Goal: Feedback & Contribution: Submit feedback/report problem

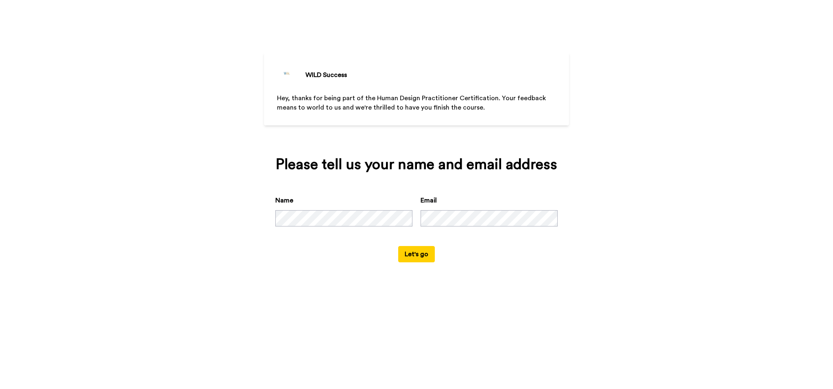
click at [420, 254] on button "Let's go" at bounding box center [416, 254] width 37 height 16
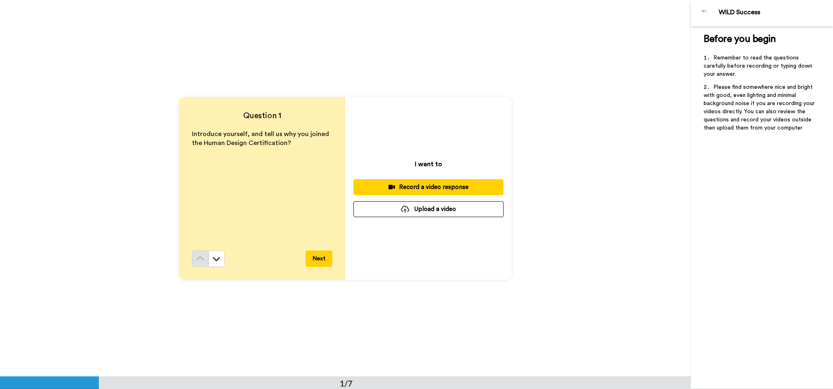
click at [442, 187] on div "Record a video response" at bounding box center [428, 187] width 137 height 9
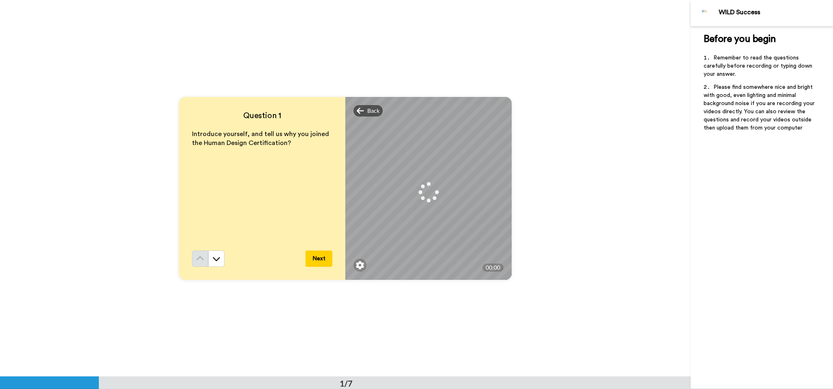
click at [316, 259] on button "Next" at bounding box center [319, 258] width 27 height 16
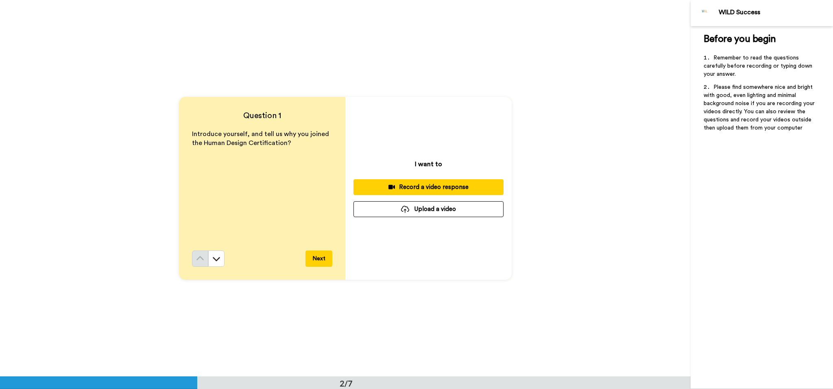
scroll to position [376, 0]
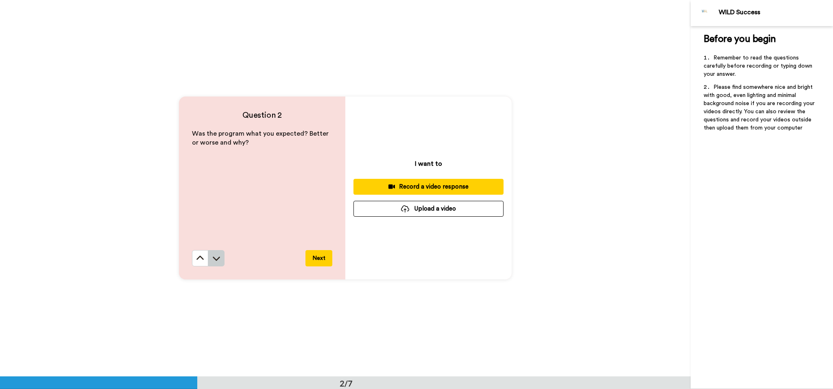
click at [214, 258] on icon at bounding box center [216, 258] width 7 height 4
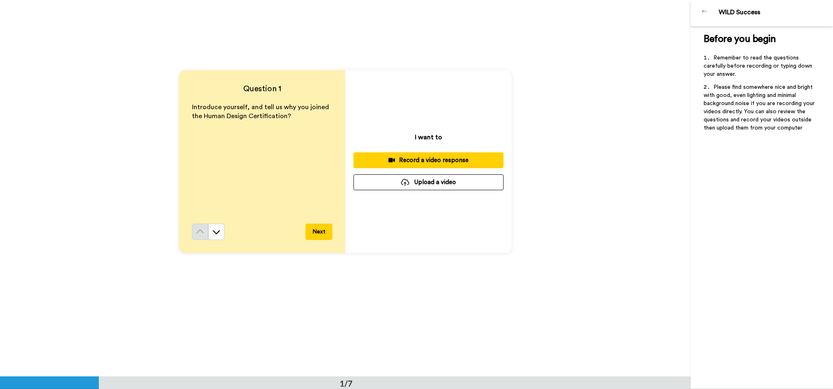
scroll to position [0, 0]
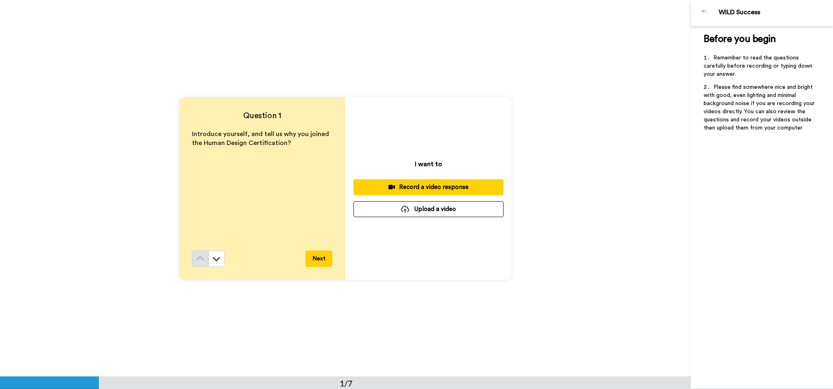
click at [439, 187] on div "Record a video response" at bounding box center [428, 187] width 137 height 9
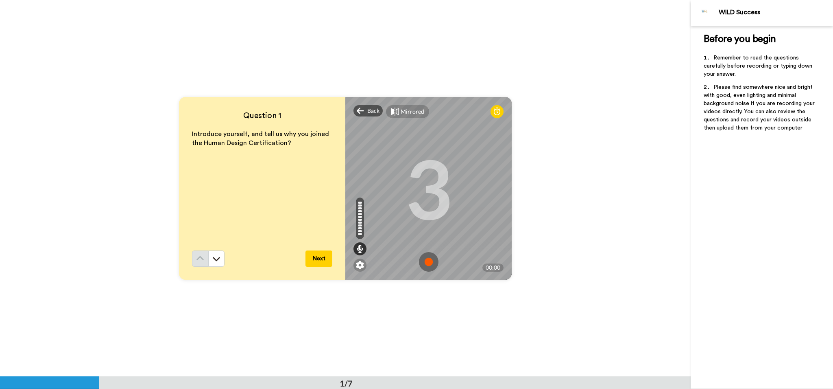
click at [429, 260] on img at bounding box center [429, 262] width 20 height 20
click at [319, 258] on button "Next" at bounding box center [319, 258] width 27 height 16
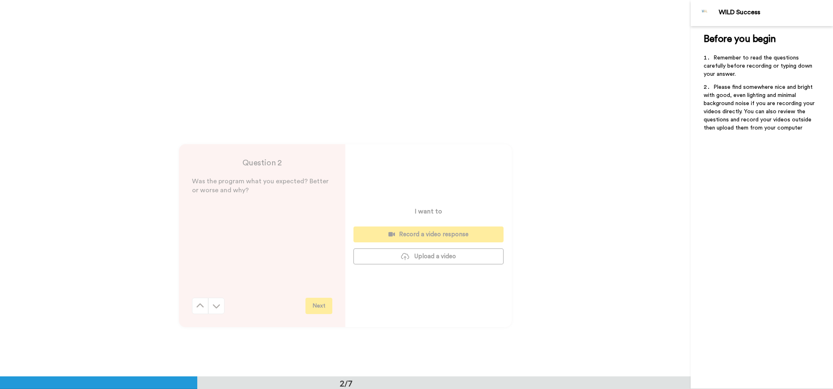
scroll to position [376, 0]
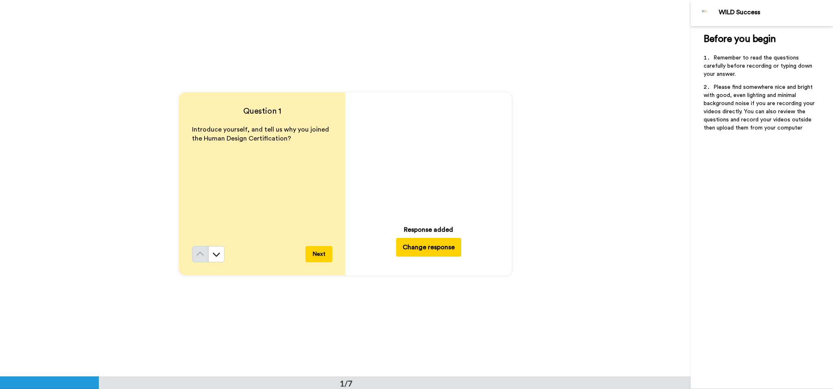
click at [427, 243] on button "Change response" at bounding box center [428, 247] width 65 height 19
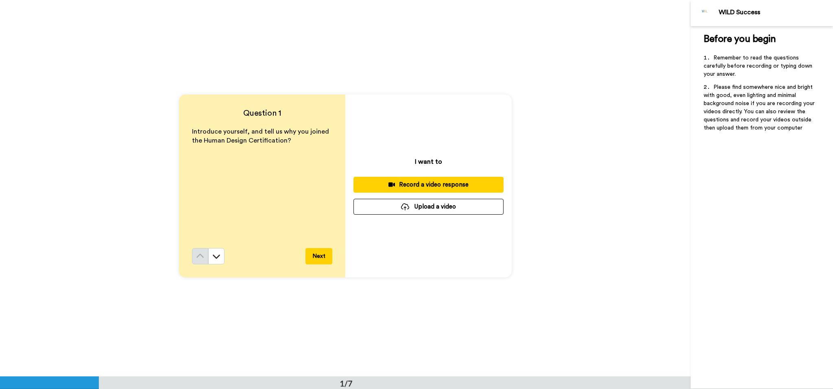
scroll to position [1, 0]
click at [432, 186] on div "Record a video response" at bounding box center [428, 185] width 137 height 9
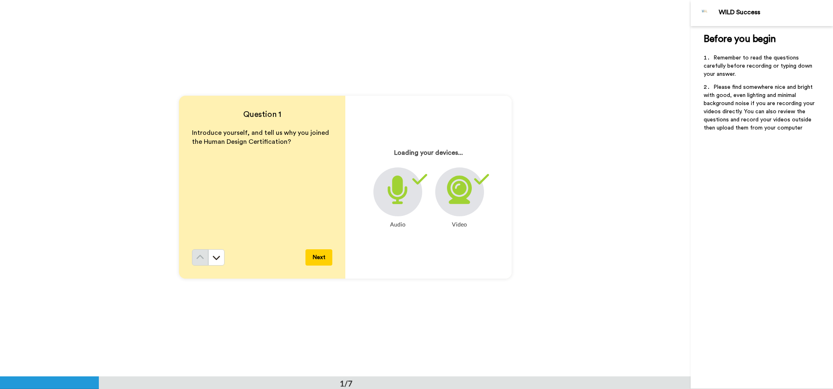
scroll to position [2, 0]
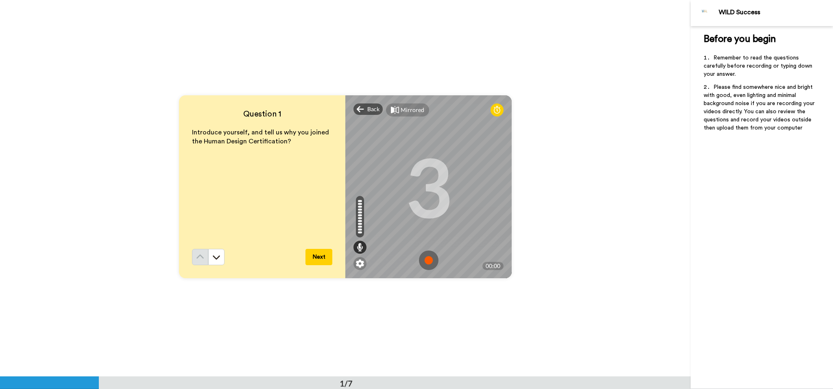
click at [429, 260] on img at bounding box center [429, 260] width 20 height 20
click at [216, 259] on icon at bounding box center [216, 257] width 8 height 8
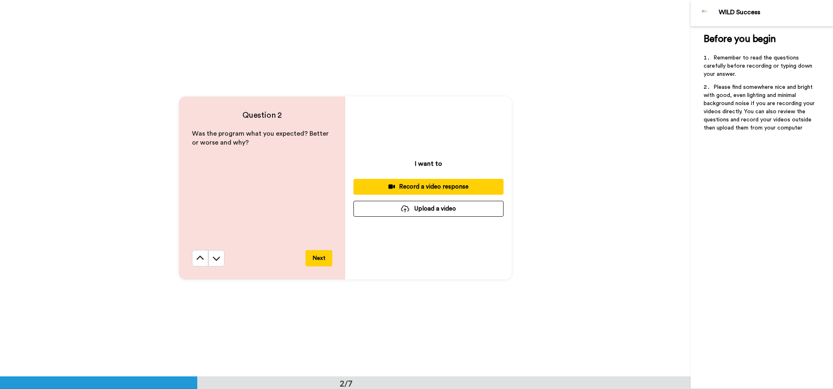
scroll to position [376, 0]
click at [440, 186] on div "Record a video response" at bounding box center [428, 186] width 137 height 9
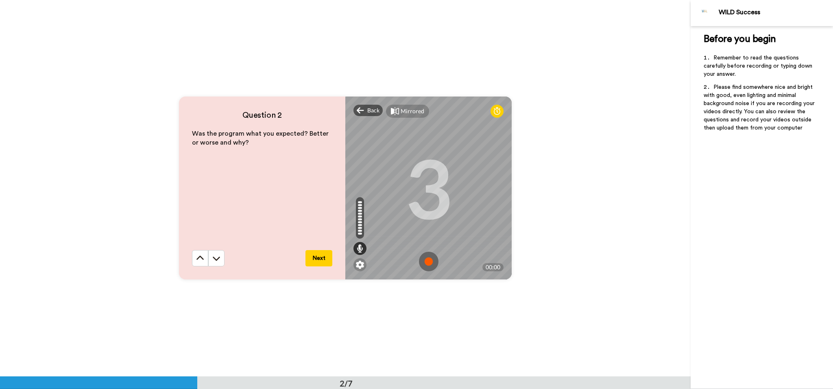
click at [427, 260] on img at bounding box center [429, 261] width 20 height 20
click at [321, 258] on button "Next" at bounding box center [319, 257] width 27 height 16
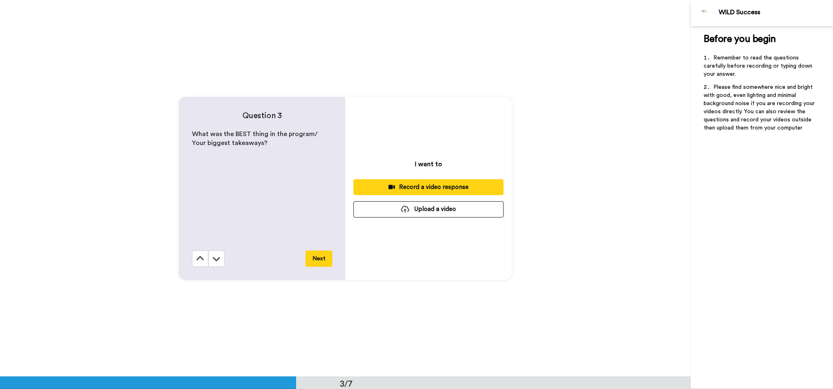
scroll to position [752, 0]
click at [437, 187] on div "Record a video response" at bounding box center [428, 186] width 137 height 9
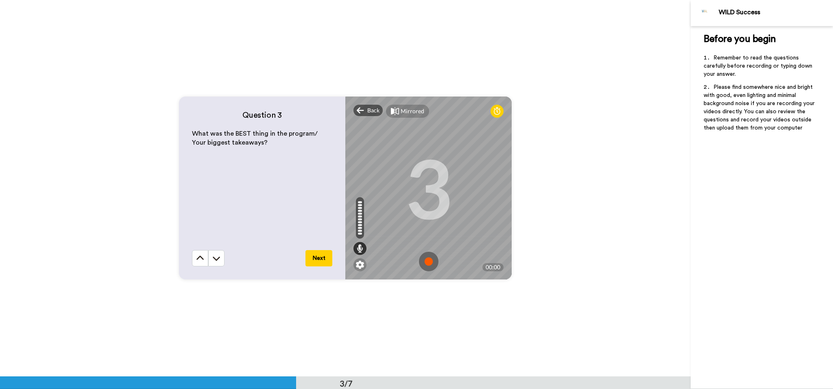
click at [430, 261] on img at bounding box center [429, 261] width 20 height 20
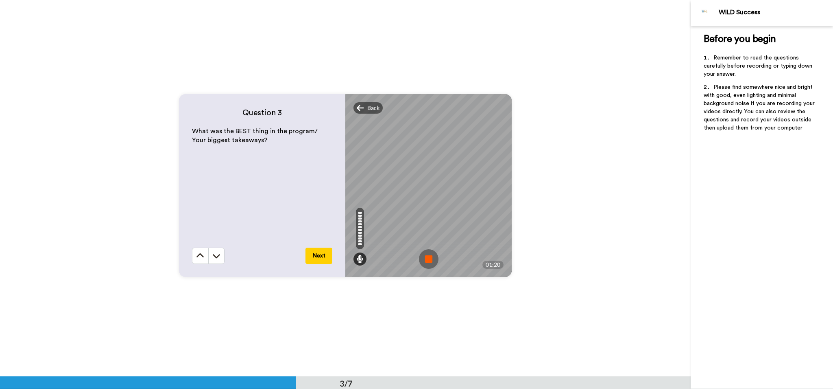
click at [320, 255] on button "Next" at bounding box center [319, 255] width 27 height 16
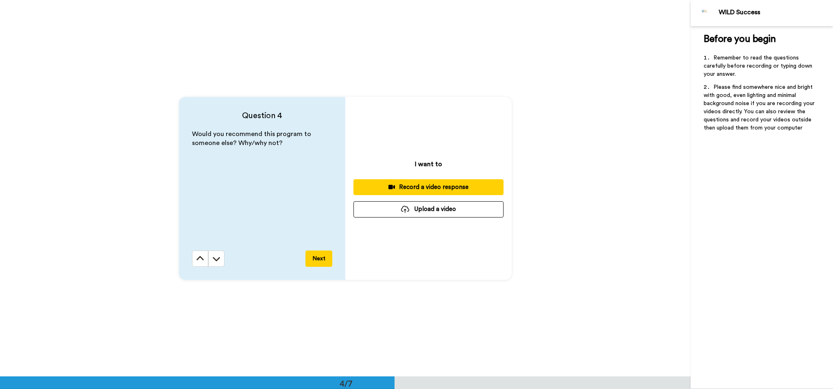
scroll to position [1128, 0]
click at [444, 186] on div "Record a video response" at bounding box center [428, 186] width 137 height 9
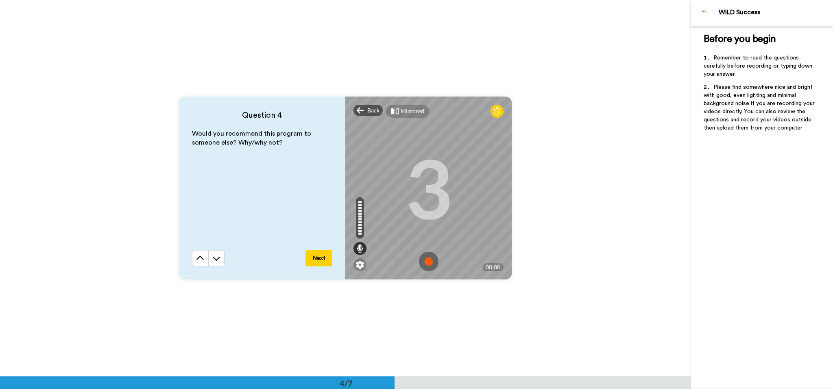
click at [430, 260] on img at bounding box center [429, 261] width 20 height 20
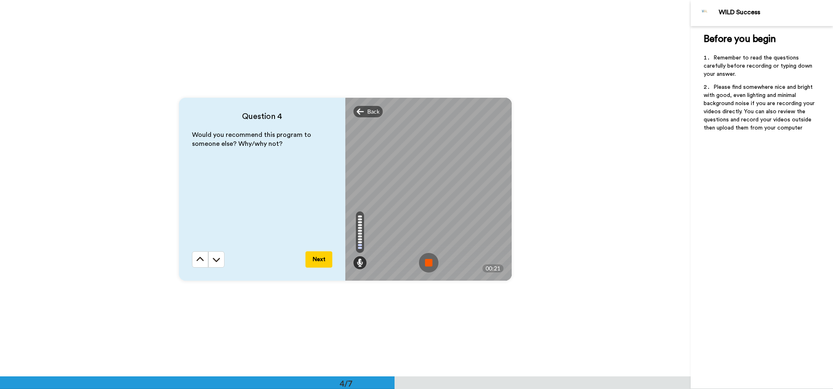
scroll to position [1126, 0]
click at [320, 261] on button "Next" at bounding box center [319, 260] width 27 height 16
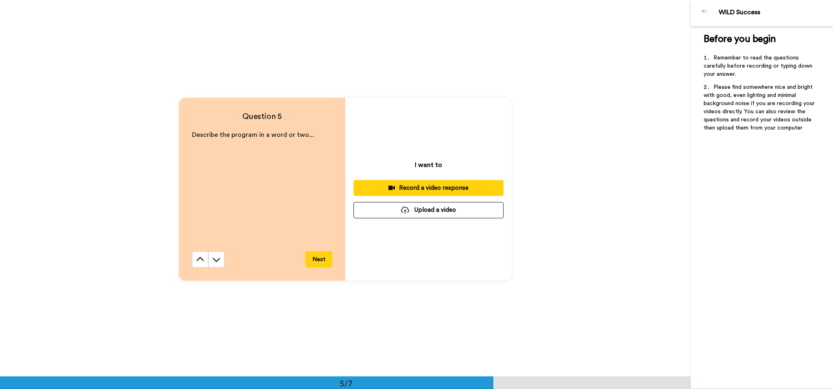
scroll to position [1504, 0]
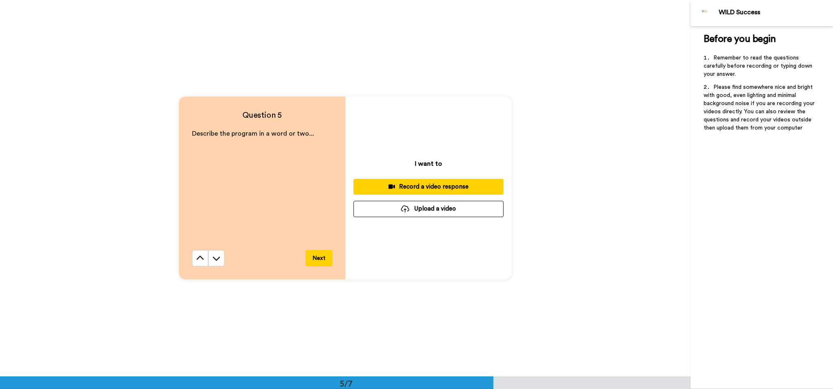
click at [435, 186] on div "Record a video response" at bounding box center [428, 186] width 137 height 9
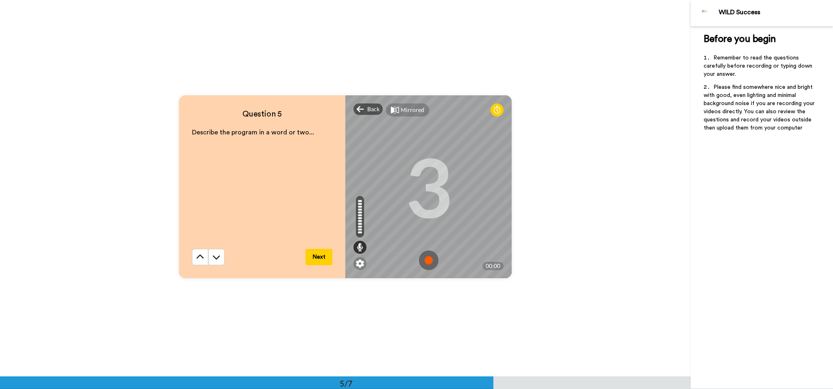
click at [429, 261] on img at bounding box center [429, 260] width 20 height 20
click at [321, 257] on button "Next" at bounding box center [319, 257] width 27 height 16
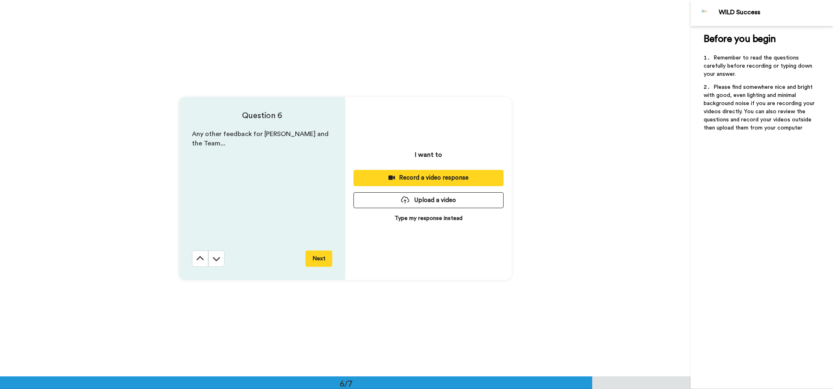
scroll to position [1880, 0]
click at [432, 177] on div "Record a video response" at bounding box center [428, 177] width 137 height 9
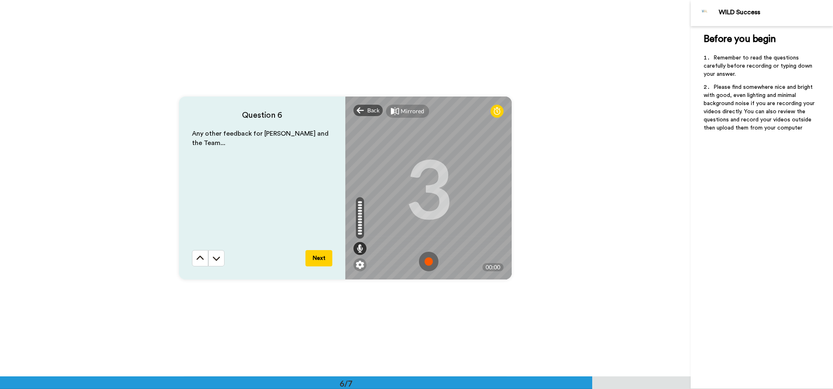
click at [429, 262] on img at bounding box center [429, 261] width 20 height 20
click at [320, 260] on button "Next" at bounding box center [319, 258] width 27 height 16
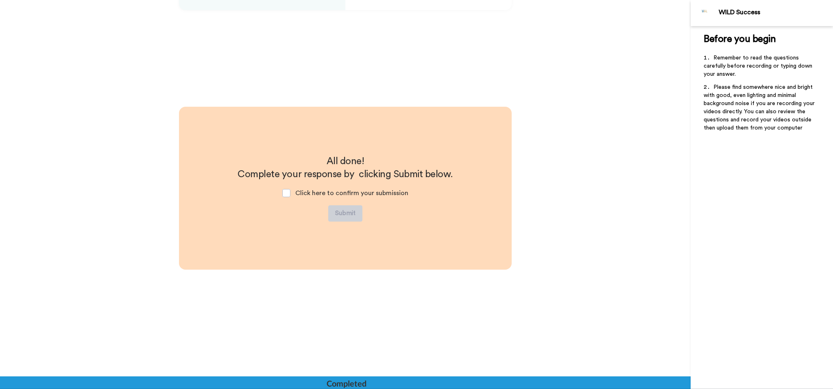
scroll to position [2149, 0]
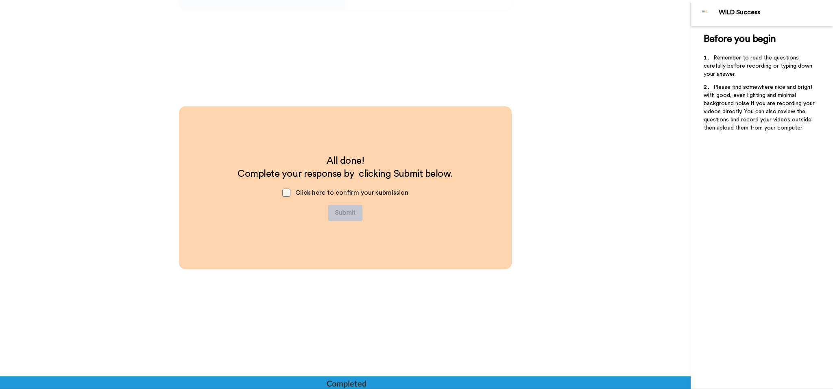
click at [286, 193] on span at bounding box center [286, 192] width 8 height 8
click at [351, 213] on button "Submit" at bounding box center [345, 213] width 34 height 16
